Goal: Task Accomplishment & Management: Manage account settings

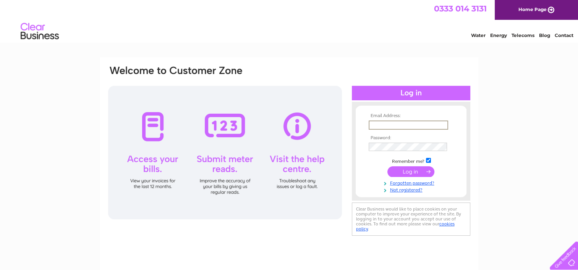
click at [388, 121] on input "text" at bounding box center [408, 125] width 79 height 9
type input "bgabutchers@aol.com"
click at [411, 173] on input "submit" at bounding box center [410, 171] width 47 height 11
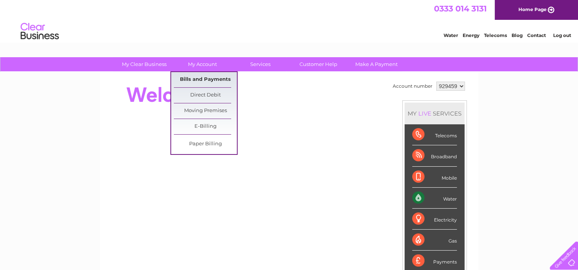
click at [206, 79] on link "Bills and Payments" at bounding box center [205, 79] width 63 height 15
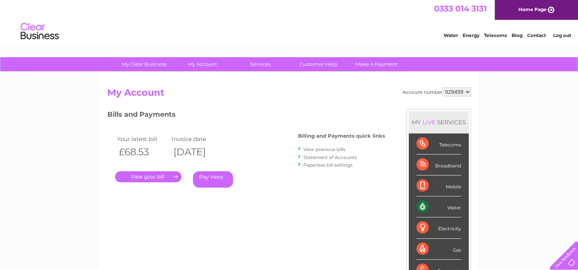
click at [155, 177] on link "." at bounding box center [148, 177] width 66 height 11
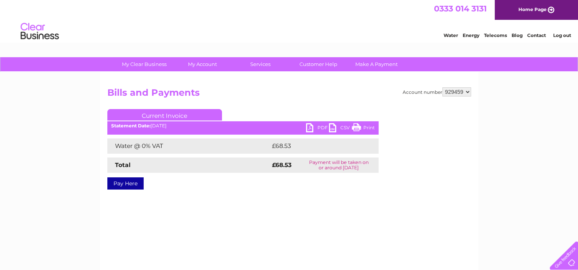
click at [309, 124] on link "PDF" at bounding box center [317, 128] width 23 height 11
click at [563, 35] on link "Log out" at bounding box center [562, 35] width 18 height 6
